Goal: Check status: Check status

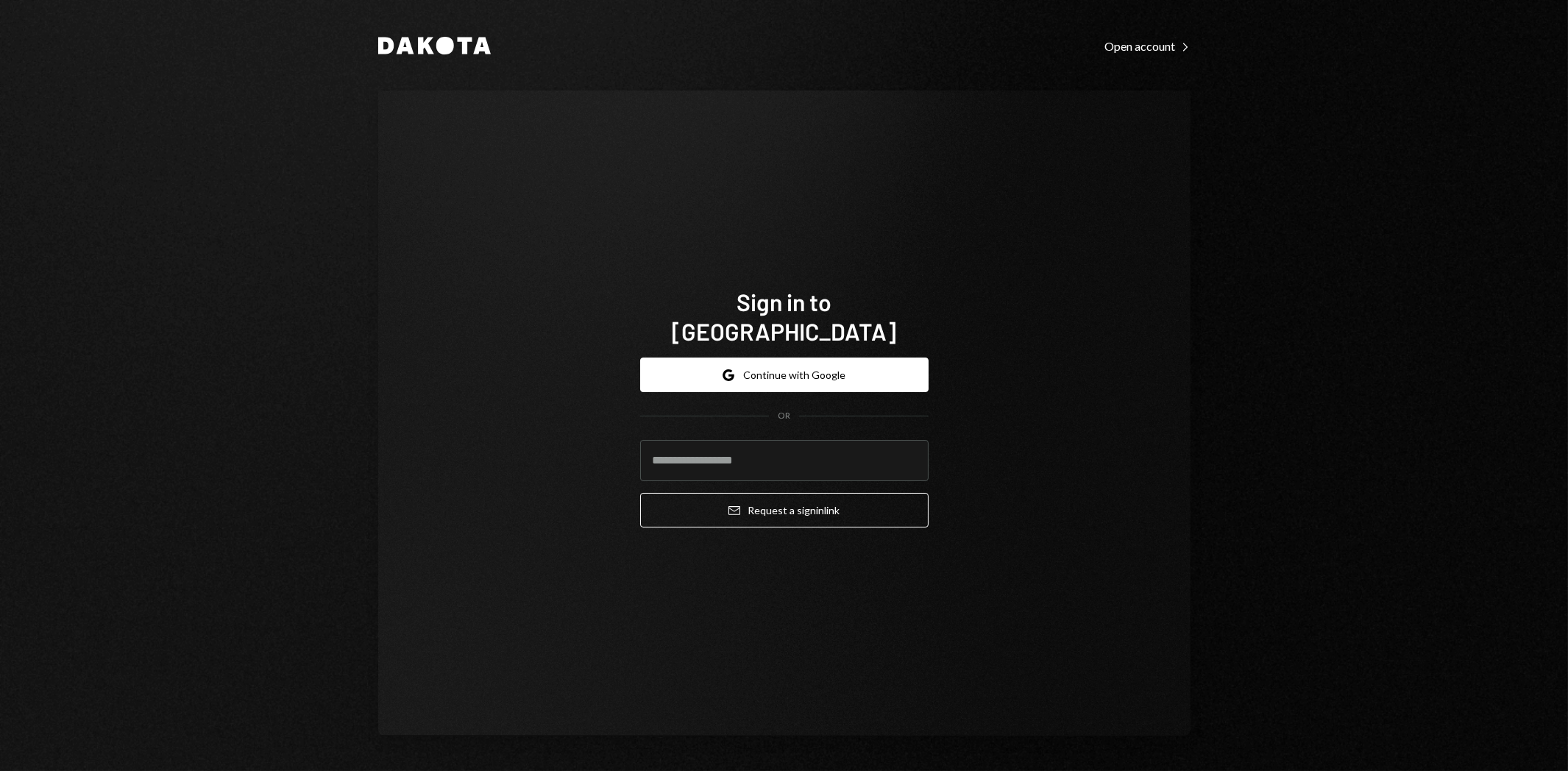
type input "**********"
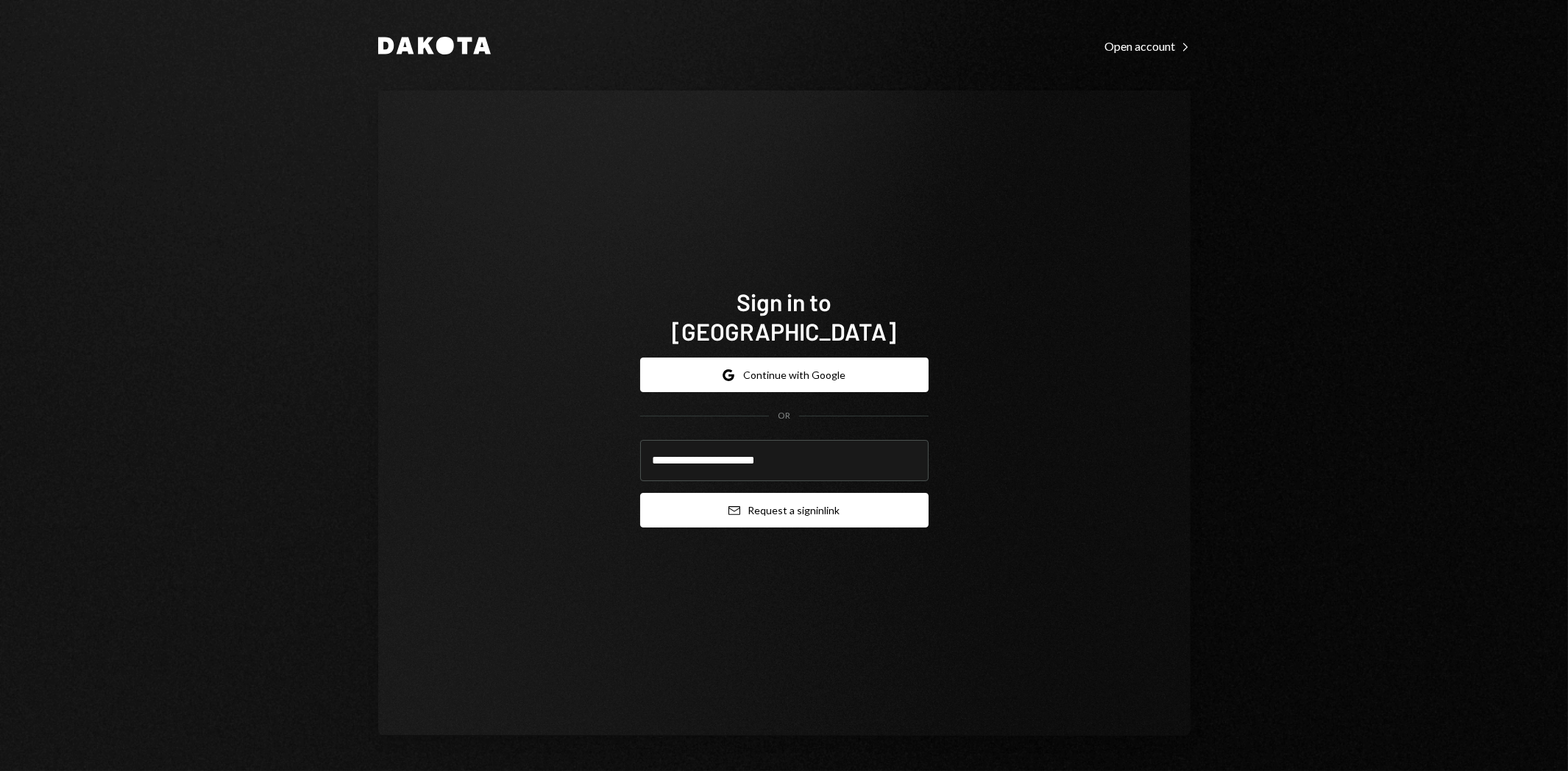
click at [827, 503] on button "Email Request a sign in link" at bounding box center [784, 509] width 288 height 34
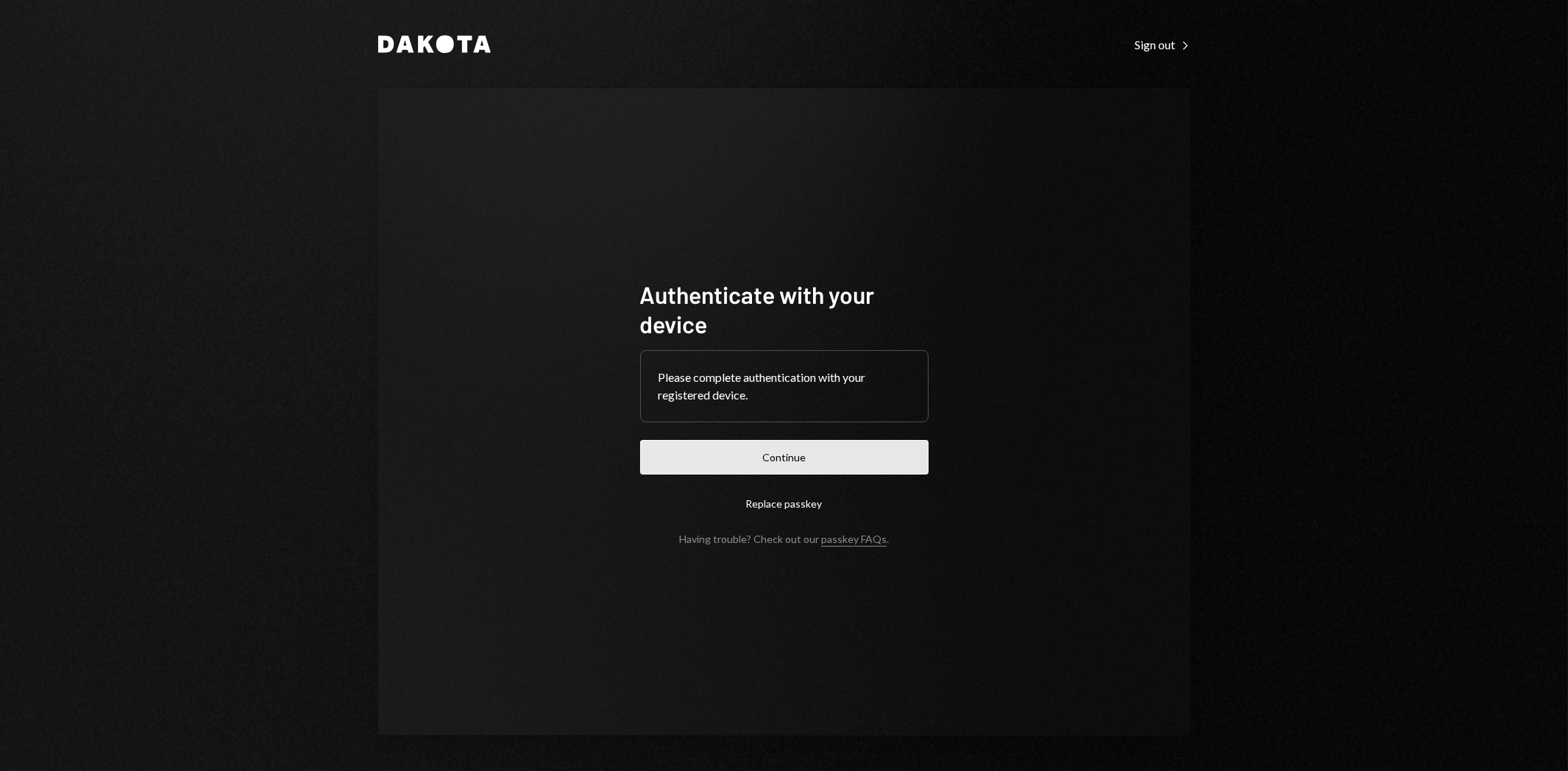
click at [811, 466] on button "Continue" at bounding box center [784, 457] width 288 height 34
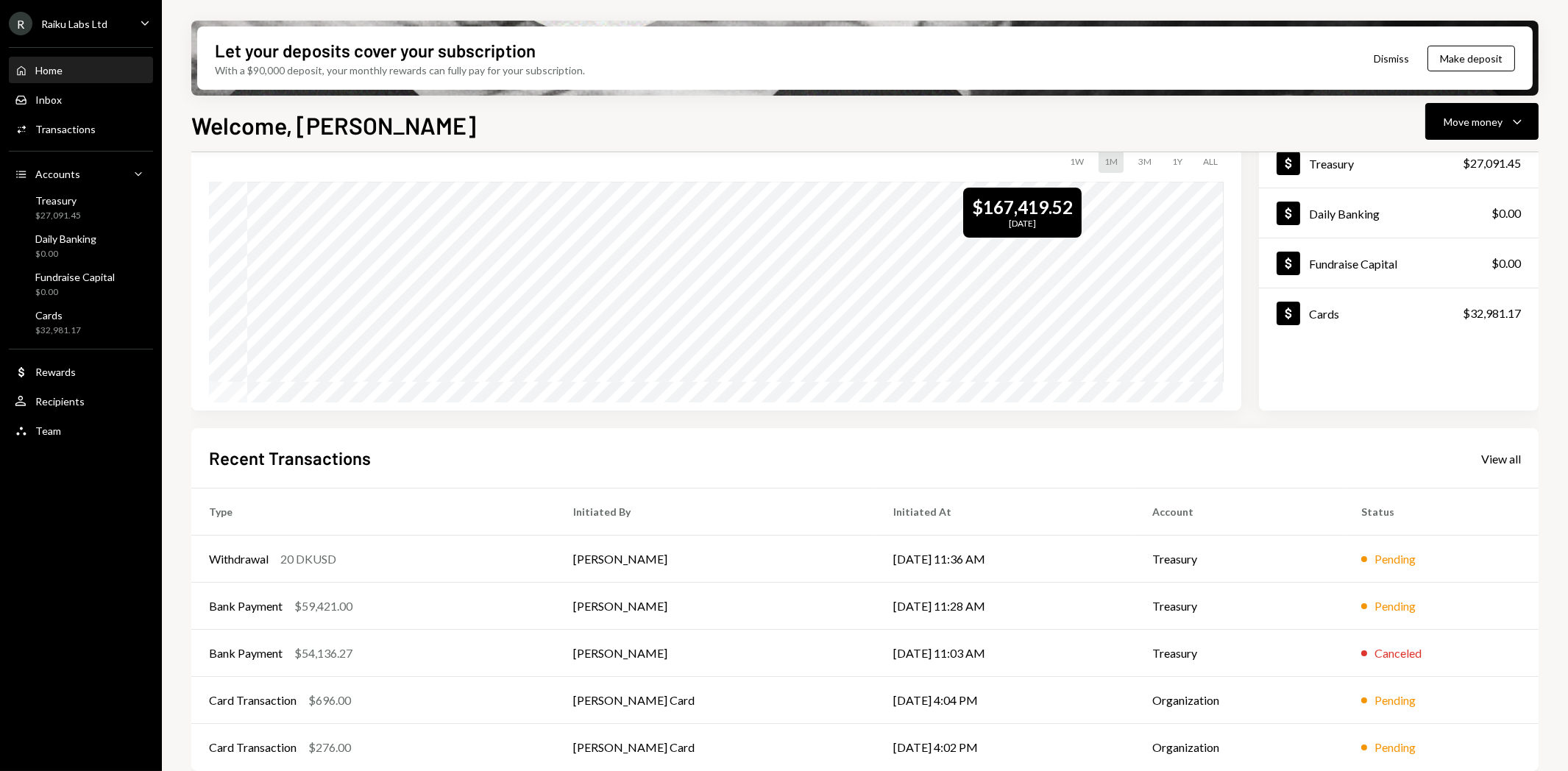
scroll to position [115, 0]
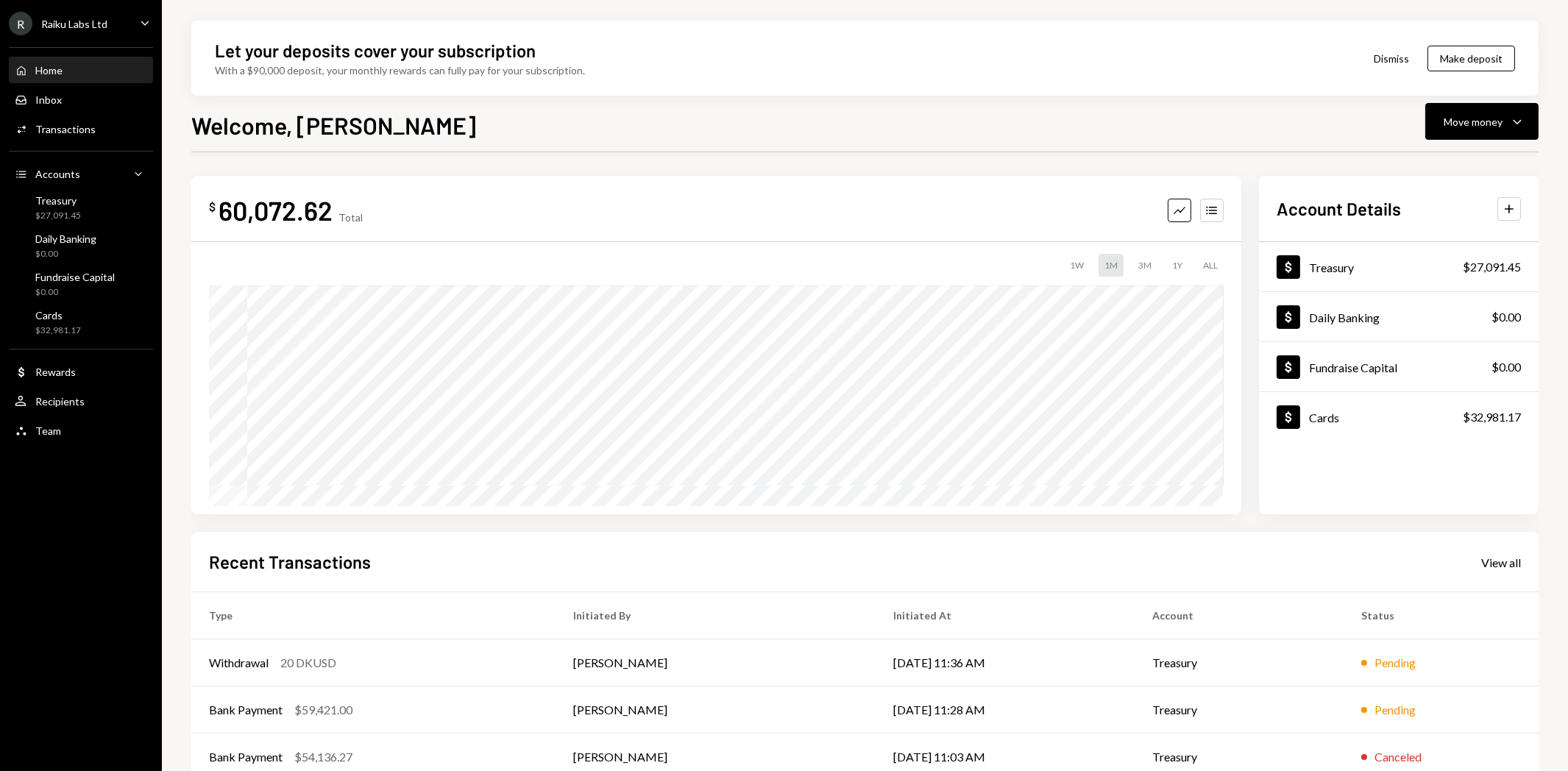
scroll to position [81, 0]
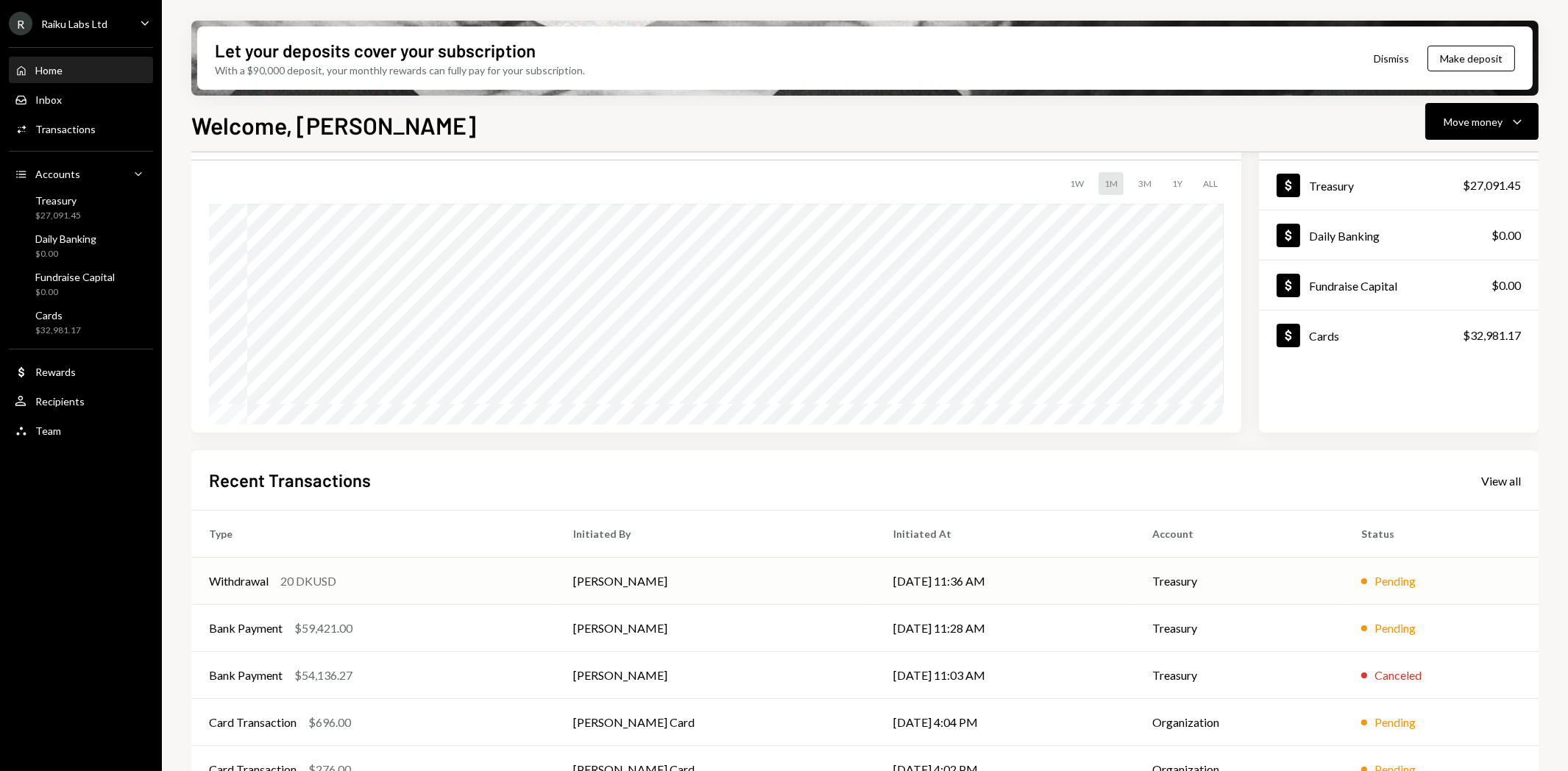
click at [354, 592] on td "Withdrawal 20 DKUSD" at bounding box center [373, 582] width 364 height 47
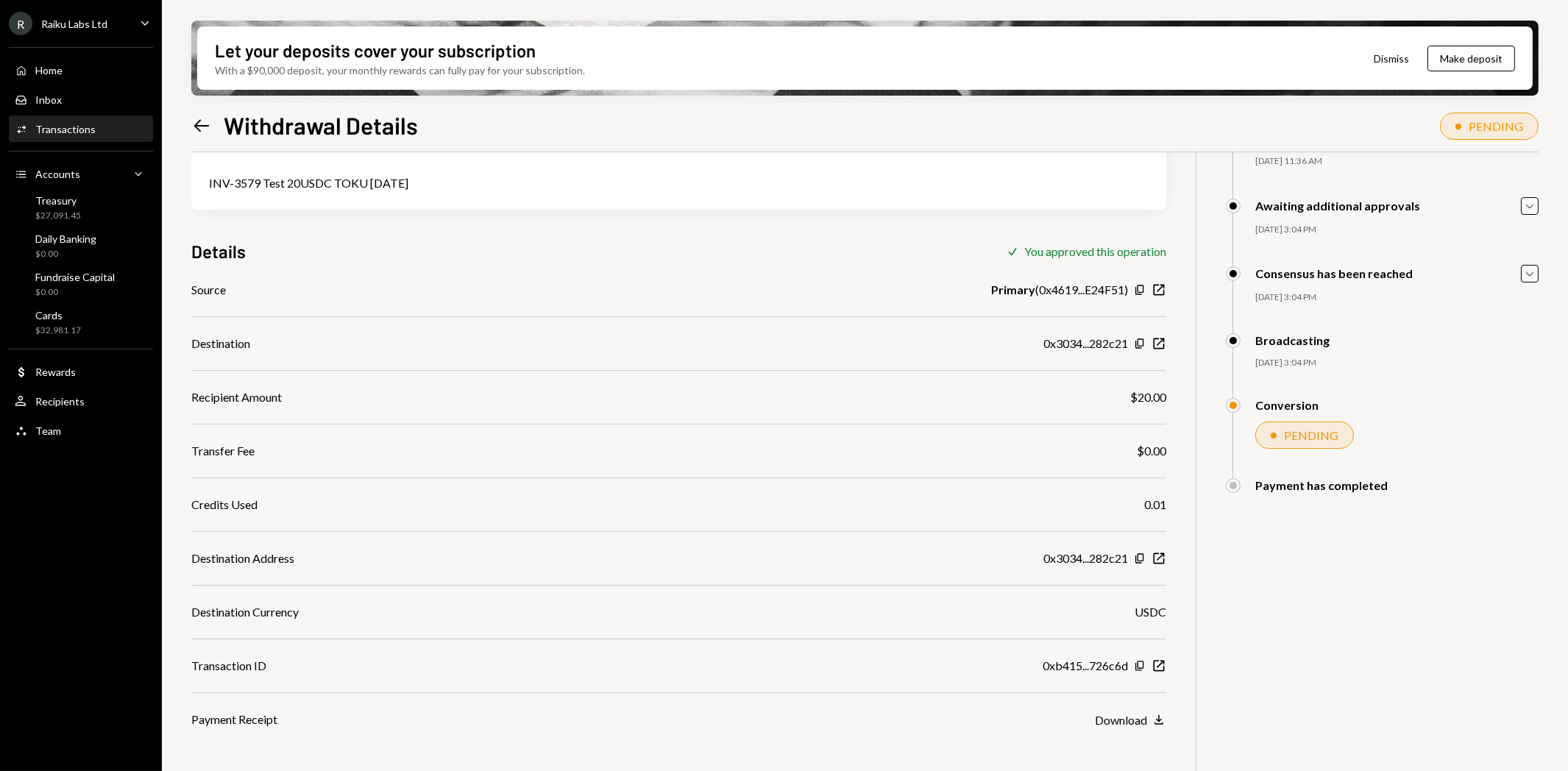
scroll to position [118, 0]
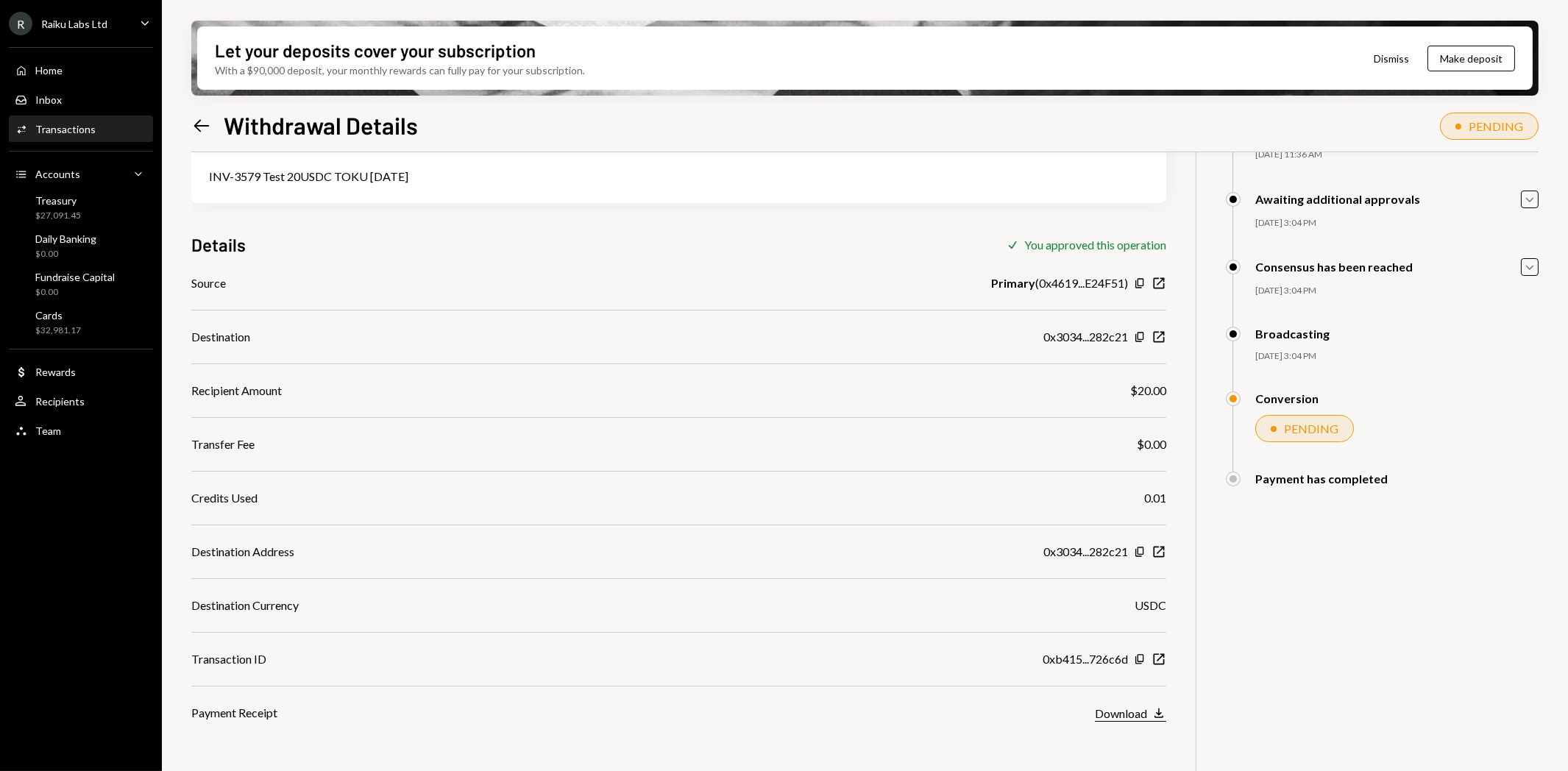
click at [1154, 710] on icon "Download" at bounding box center [1159, 712] width 14 height 14
click at [208, 124] on icon "Left Arrow" at bounding box center [202, 125] width 21 height 21
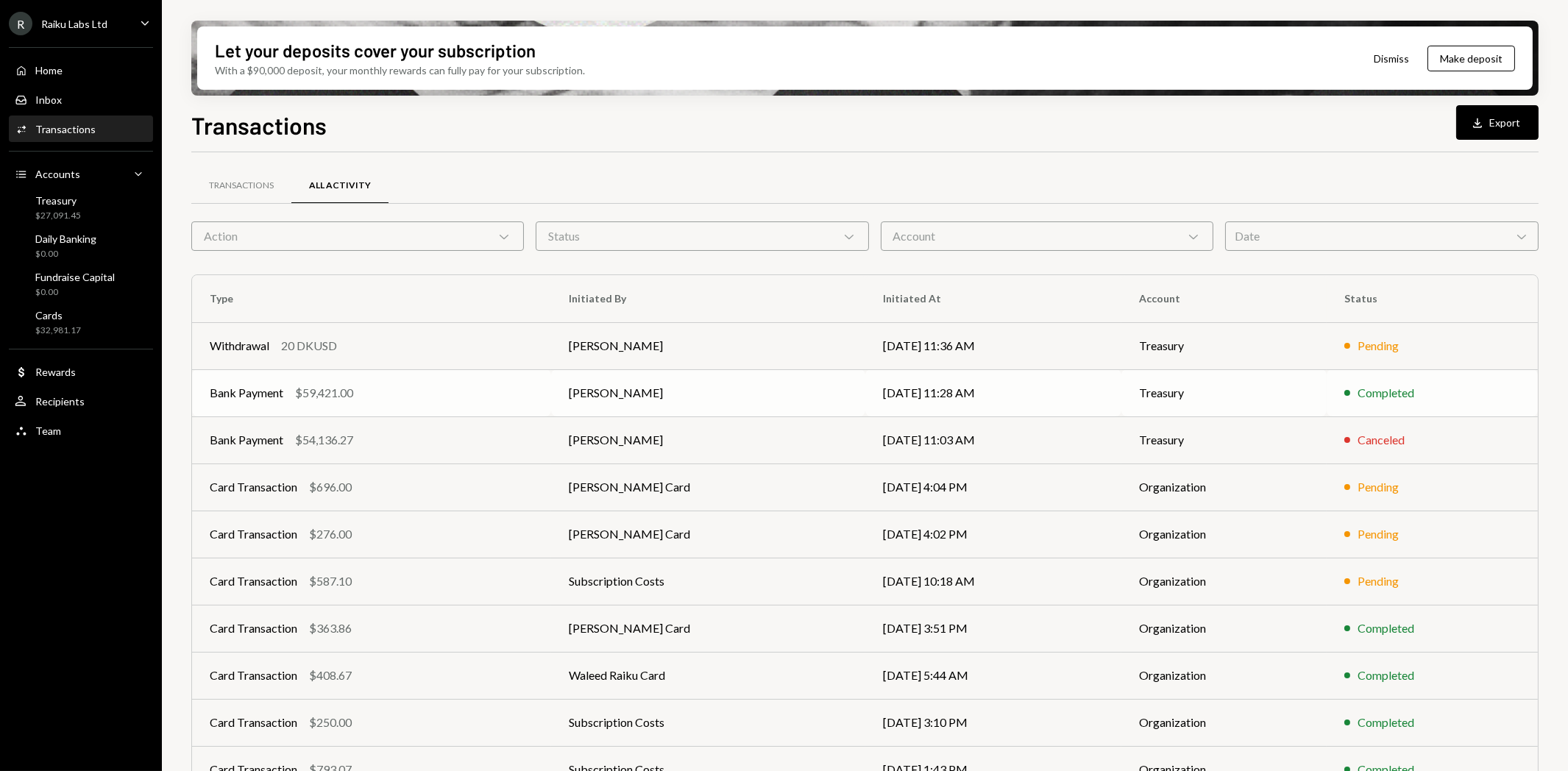
click at [238, 395] on div "Bank Payment" at bounding box center [246, 392] width 74 height 17
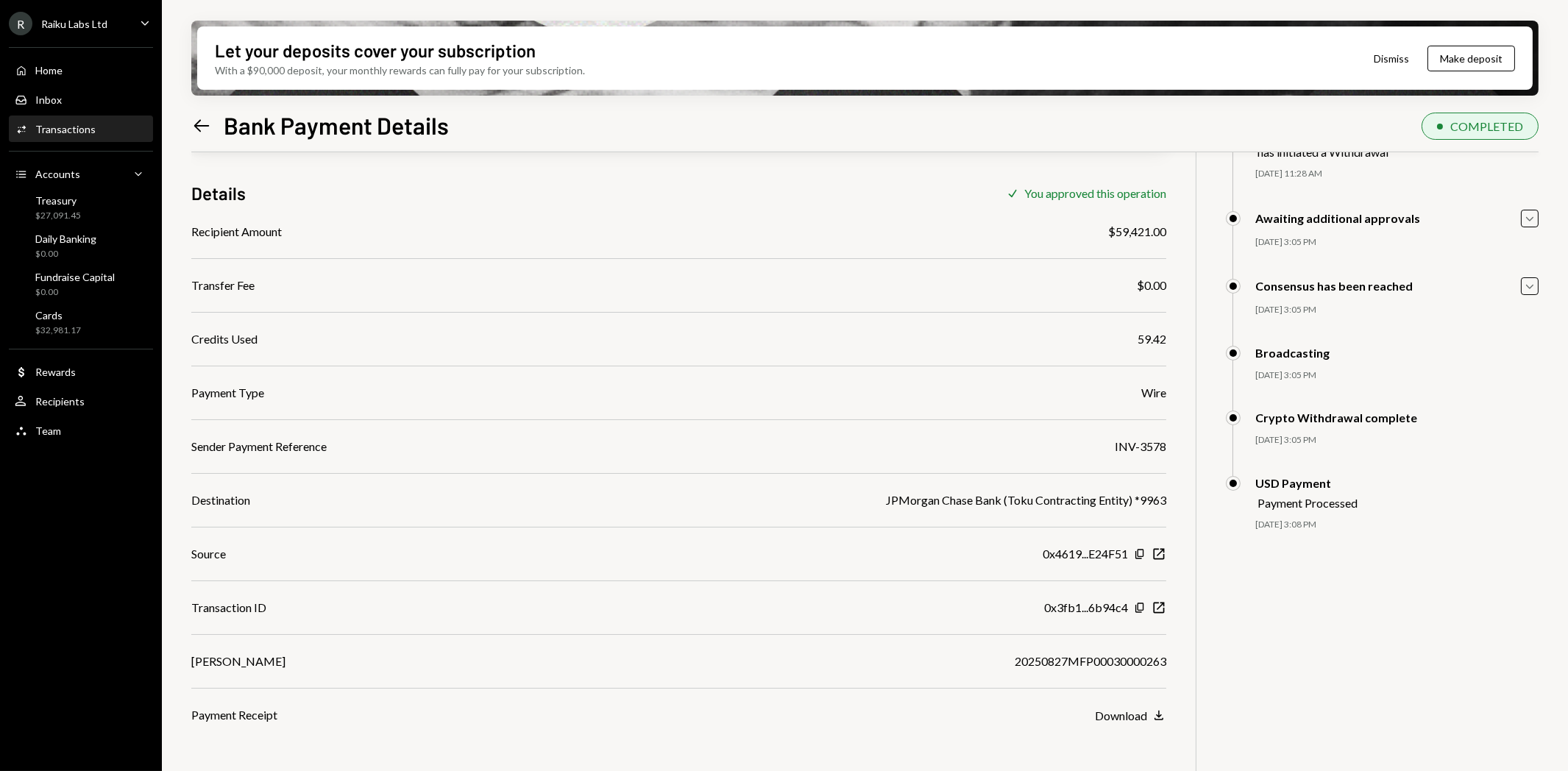
scroll to position [118, 0]
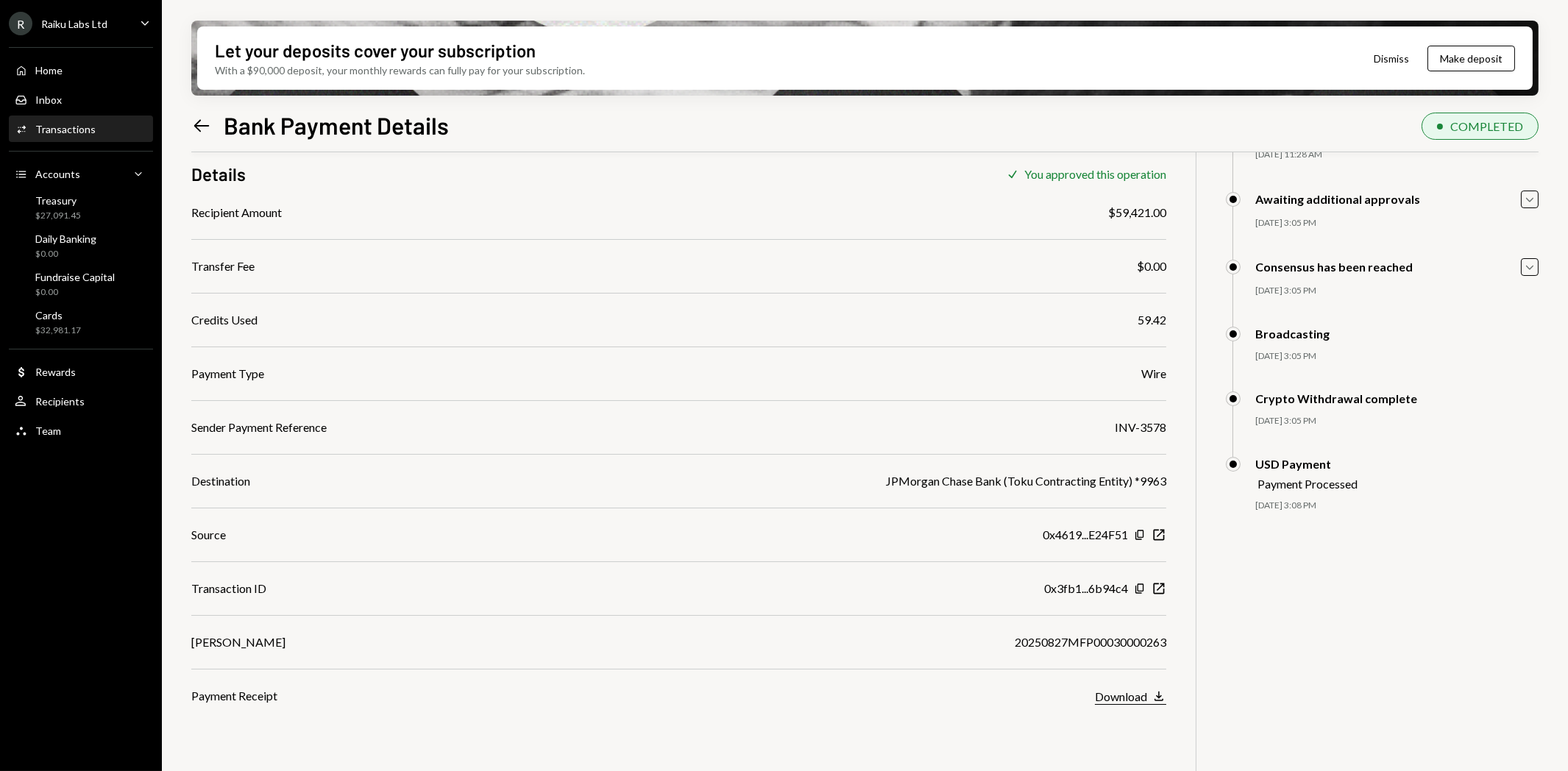
click at [1138, 695] on div "Download" at bounding box center [1121, 696] width 52 height 14
